Goal: Information Seeking & Learning: Learn about a topic

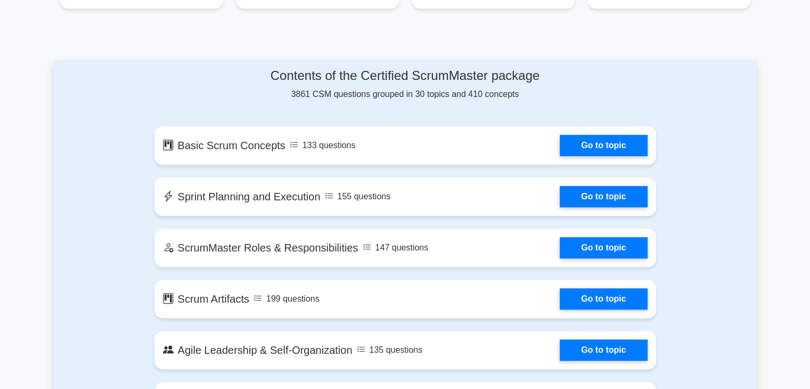
scroll to position [511, 0]
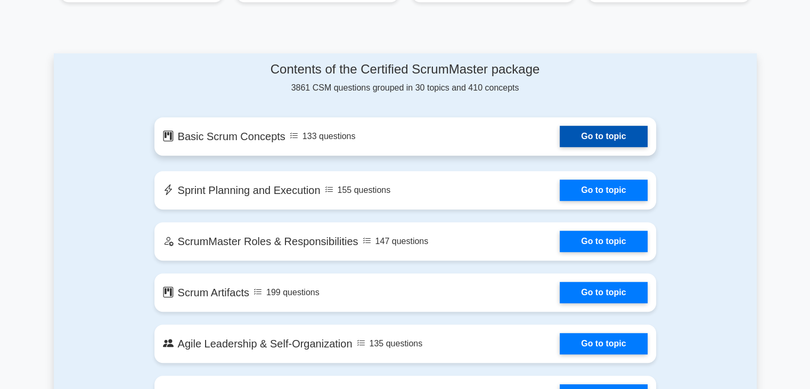
click at [596, 130] on link "Go to topic" at bounding box center [603, 136] width 87 height 21
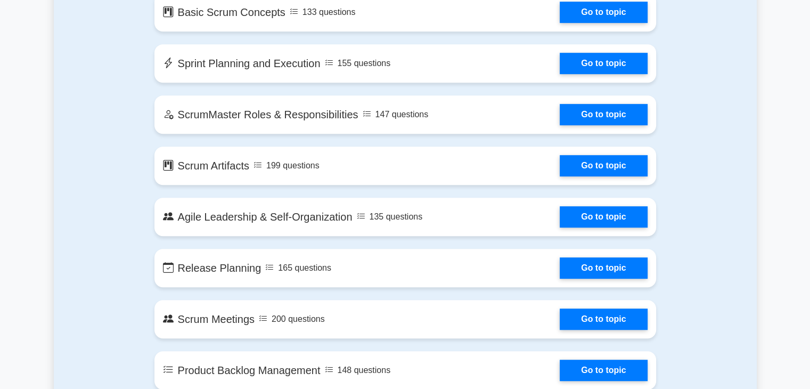
scroll to position [639, 0]
